Goal: Find specific page/section: Find specific page/section

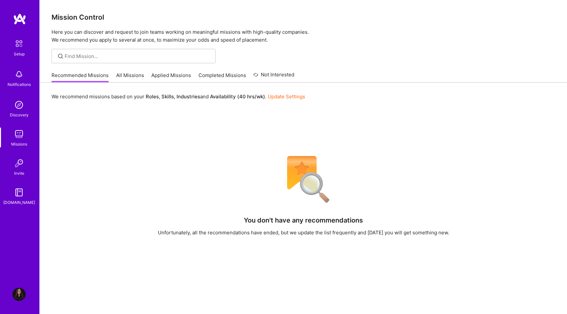
click at [25, 15] on img at bounding box center [19, 19] width 13 height 12
click at [22, 18] on img at bounding box center [19, 19] width 13 height 12
